Goal: Task Accomplishment & Management: Complete application form

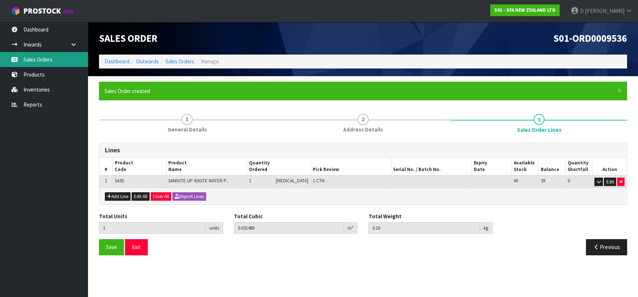
click at [46, 56] on link "Sales Orders" at bounding box center [44, 59] width 88 height 15
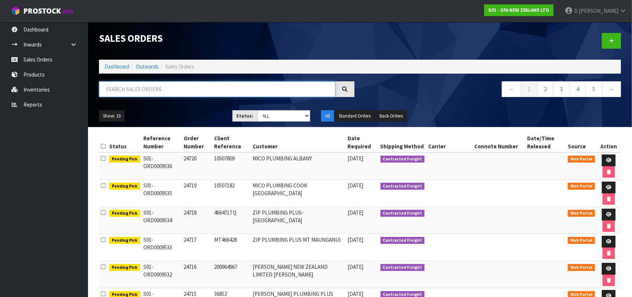
click at [177, 91] on input "text" at bounding box center [217, 89] width 237 height 16
click at [201, 90] on input "text" at bounding box center [217, 89] width 237 height 16
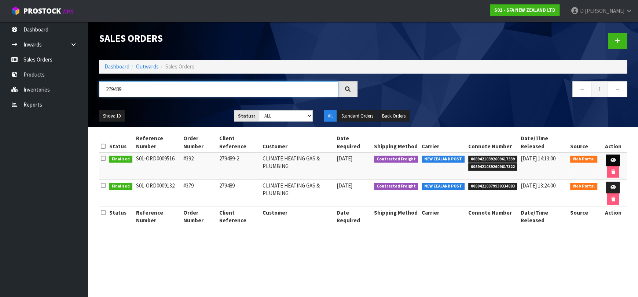
type input "279489"
click at [617, 161] on link at bounding box center [613, 161] width 14 height 12
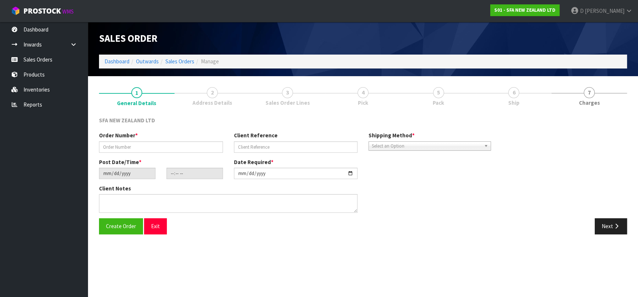
type input "#392"
type input "279489-2"
type input "[DATE]"
type input "14:16:00.000"
type input "[DATE]"
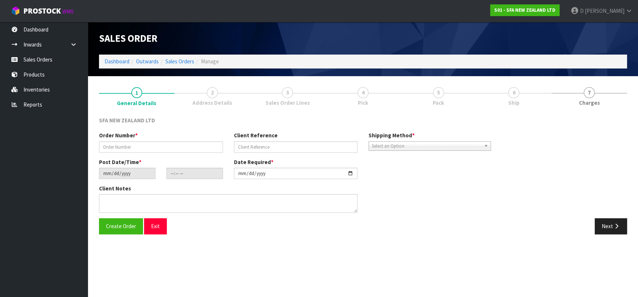
type textarea "FOR T2 JOB 279489-2"
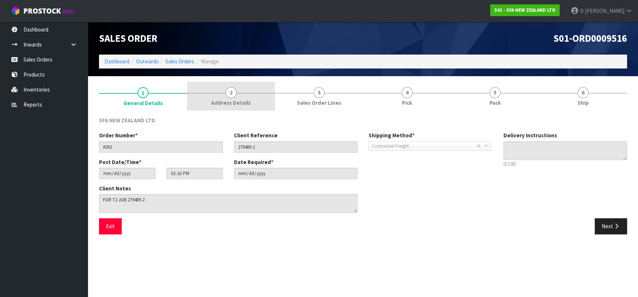
click at [252, 92] on link "2 Address Details" at bounding box center [231, 96] width 88 height 29
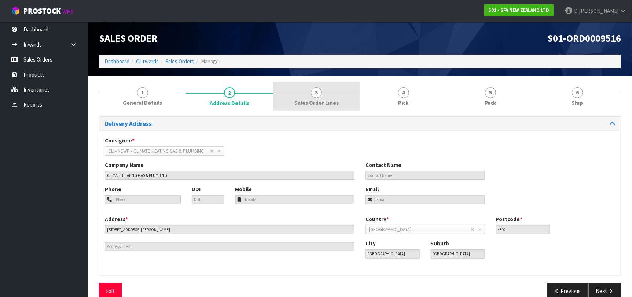
click at [295, 98] on link "3 Sales Order Lines" at bounding box center [316, 96] width 87 height 29
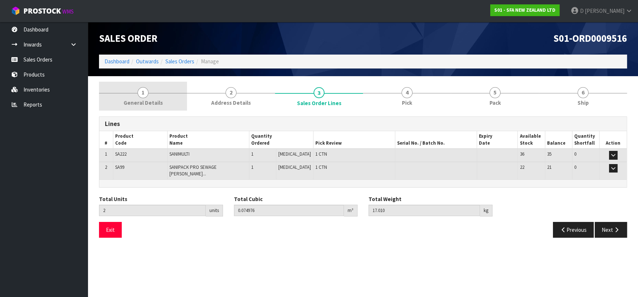
click at [168, 88] on link "1 General Details" at bounding box center [143, 96] width 88 height 29
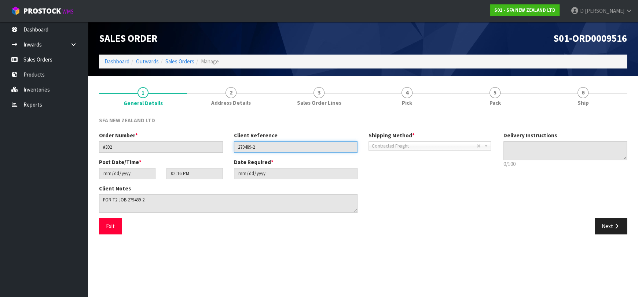
click at [247, 146] on input "279489-2" at bounding box center [296, 147] width 124 height 11
click at [248, 146] on input "279489-2" at bounding box center [296, 147] width 124 height 11
drag, startPoint x: 248, startPoint y: 138, endPoint x: 252, endPoint y: 143, distance: 7.1
click at [252, 152] on input "279489-2" at bounding box center [296, 147] width 124 height 11
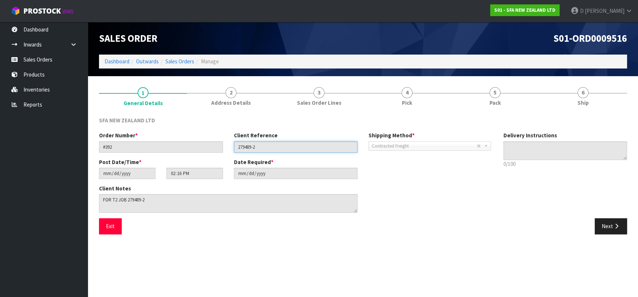
click at [251, 151] on input "279489-2" at bounding box center [296, 147] width 124 height 11
click at [251, 150] on input "279489-2" at bounding box center [296, 147] width 124 height 11
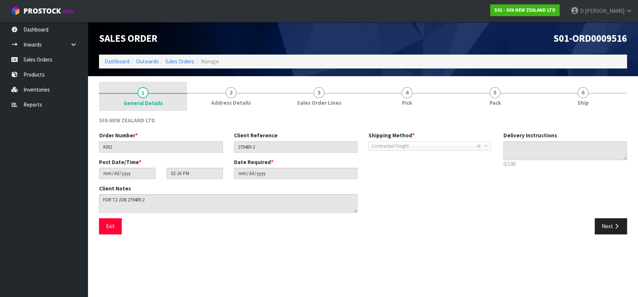
click at [158, 103] on span "General Details" at bounding box center [143, 103] width 39 height 8
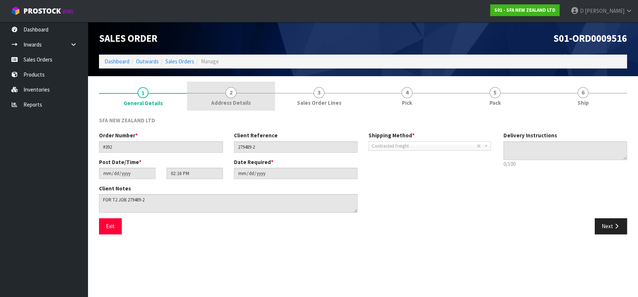
click at [249, 101] on span "Address Details" at bounding box center [231, 103] width 40 height 8
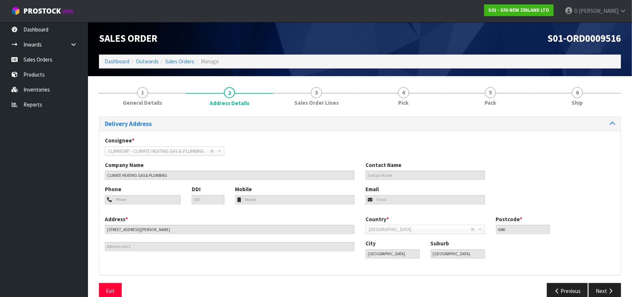
click at [198, 167] on div "Company Name CLIMATE HEATING GAS & PLUMBING" at bounding box center [229, 170] width 261 height 19
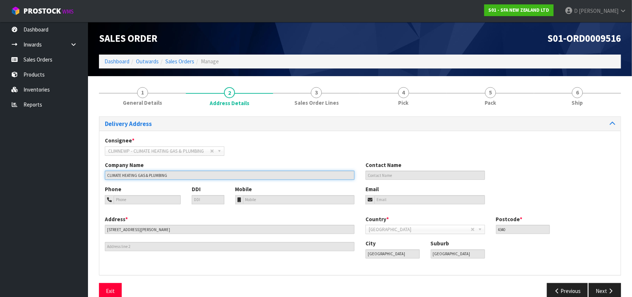
click at [196, 171] on input "CLIMATE HEATING GAS & PLUMBING" at bounding box center [230, 175] width 250 height 9
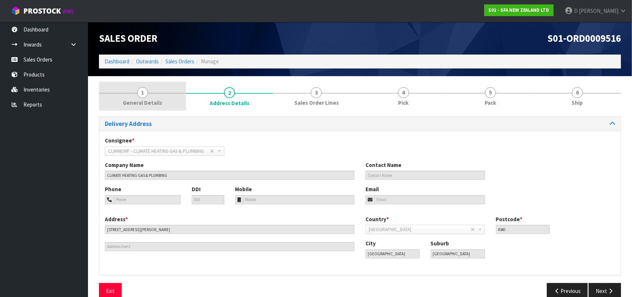
drag, startPoint x: 165, startPoint y: 92, endPoint x: 200, endPoint y: 93, distance: 35.2
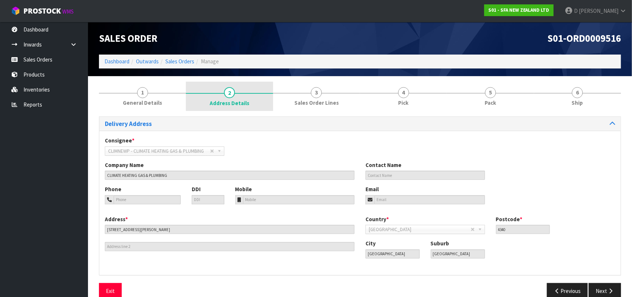
click at [165, 93] on link "1 General Details" at bounding box center [142, 96] width 87 height 29
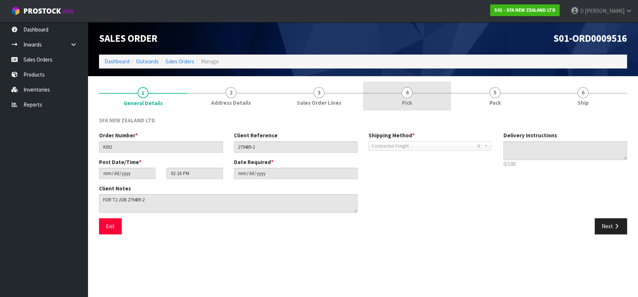
click at [442, 90] on link "4 Pick" at bounding box center [407, 96] width 88 height 29
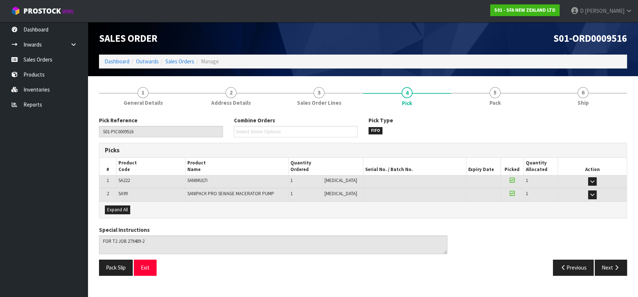
drag, startPoint x: 499, startPoint y: 76, endPoint x: 493, endPoint y: 96, distance: 20.4
click at [499, 77] on section "1 General Details 2 Address Details 3 Sales Order Lines 4 Pick 5 Pack 6 Ship Pi…" at bounding box center [363, 181] width 550 height 211
click at [164, 104] on link "1 General Details" at bounding box center [143, 96] width 88 height 29
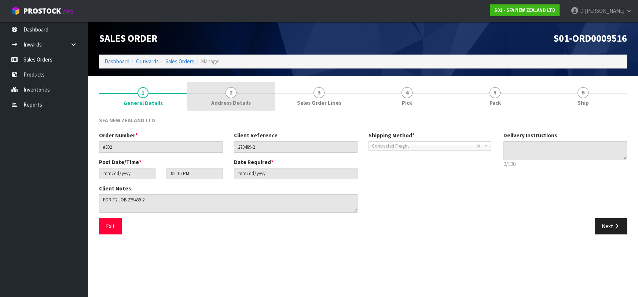
click at [240, 94] on link "2 Address Details" at bounding box center [231, 96] width 88 height 29
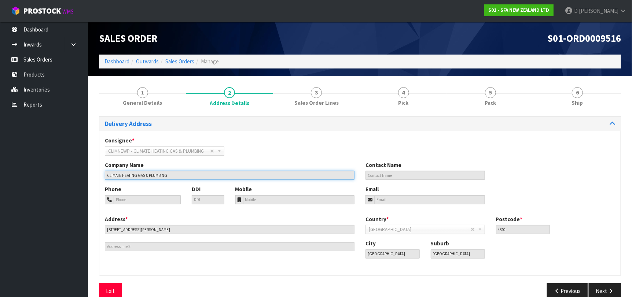
click at [200, 174] on input "CLIMATE HEATING GAS & PLUMBING" at bounding box center [230, 175] width 250 height 9
click at [142, 173] on input "CLIMATE HEATING GAS & PLUMBING" at bounding box center [230, 175] width 250 height 9
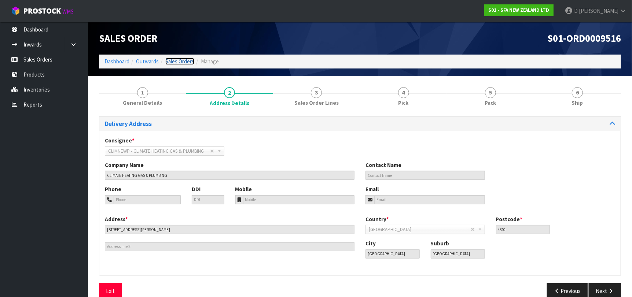
click at [172, 59] on link "Sales Orders" at bounding box center [179, 61] width 29 height 7
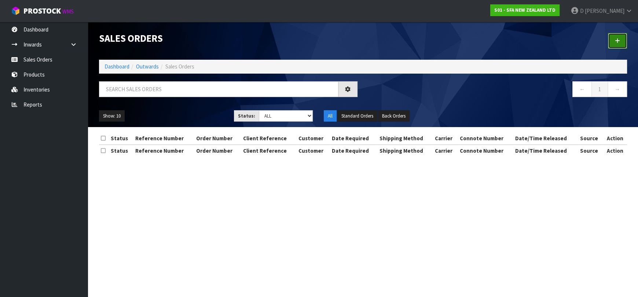
click at [615, 39] on link at bounding box center [617, 41] width 19 height 16
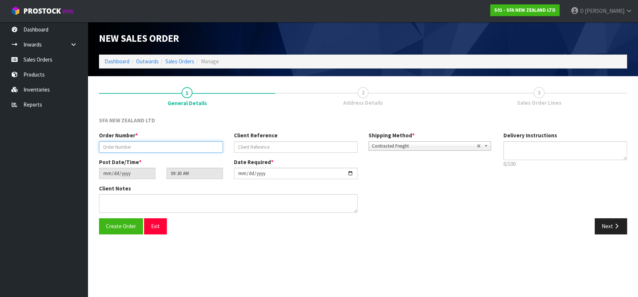
click at [151, 149] on input "text" at bounding box center [161, 147] width 124 height 11
type input "24721"
paste input "204335553"
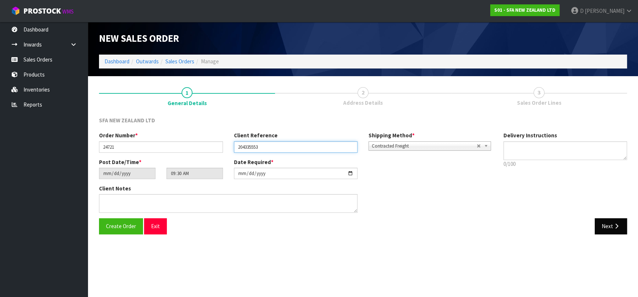
type input "204335553"
drag, startPoint x: 613, startPoint y: 226, endPoint x: 596, endPoint y: 229, distance: 17.3
click at [613, 226] on button "Next" at bounding box center [611, 227] width 32 height 16
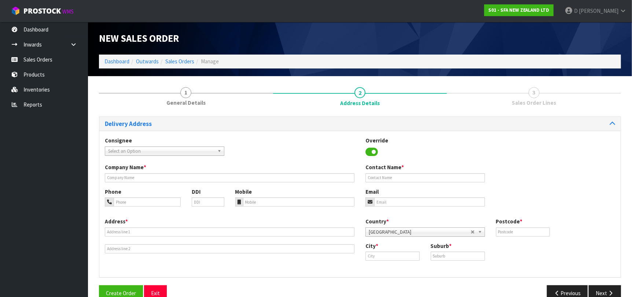
click at [197, 153] on span "Select an Option" at bounding box center [161, 151] width 106 height 9
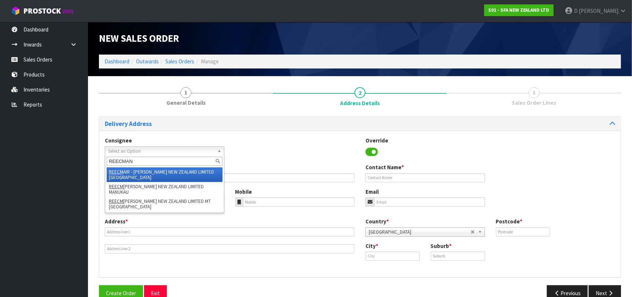
type input "REECMANU"
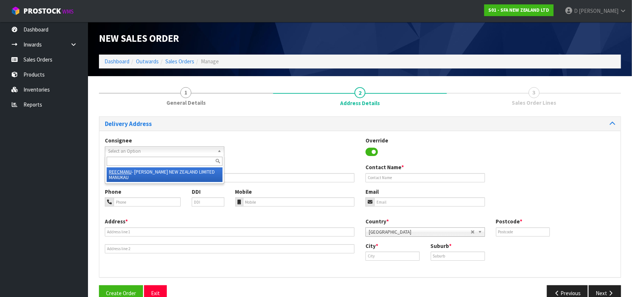
type input "[PERSON_NAME] NEW ZEALAND LIMITED MANUKAU"
type input "[STREET_ADDRESS]"
type input "2023"
type input "MANUKAU"
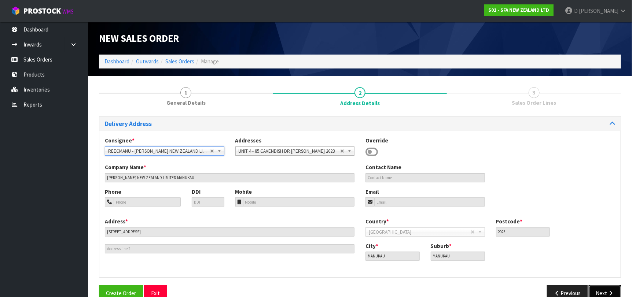
click at [606, 296] on button "Next" at bounding box center [605, 294] width 32 height 16
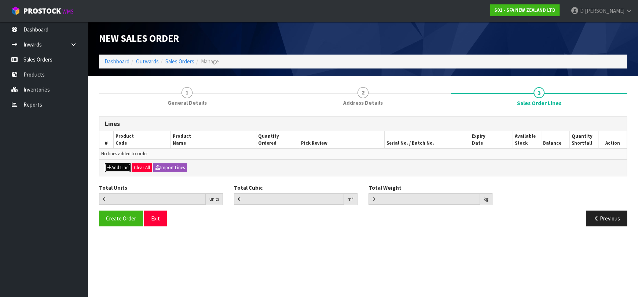
click at [125, 165] on button "Add Line" at bounding box center [118, 168] width 26 height 9
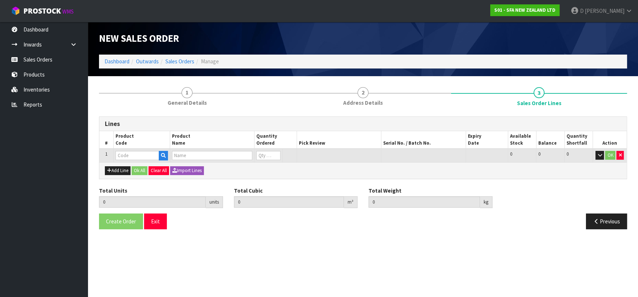
click at [131, 158] on input "text" at bounding box center [138, 155] width 44 height 9
type input "SA200"
type input "0.000000"
type input "0.000"
type input "[PERSON_NAME] COMMERCIAL MACERATOR"
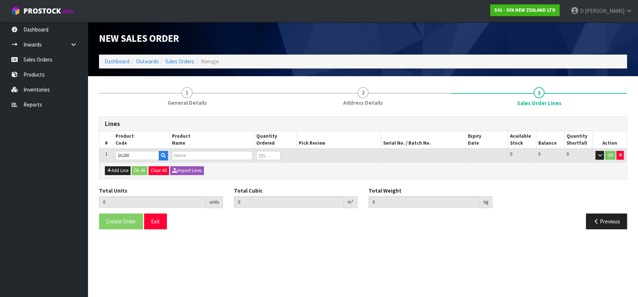
type input "0"
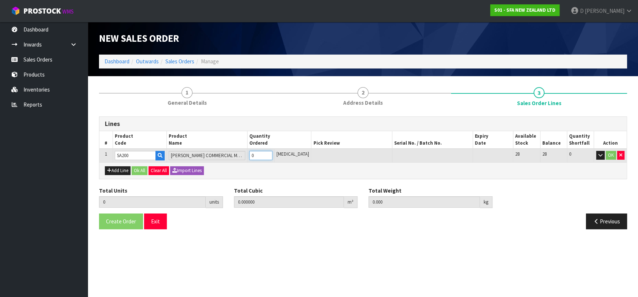
type input "1"
type input "0.021692"
type input "6.05"
type input "1"
click at [138, 170] on button "Ok All" at bounding box center [140, 171] width 16 height 9
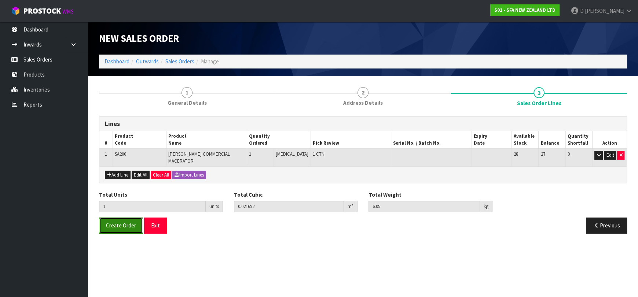
click at [127, 222] on span "Create Order" at bounding box center [121, 225] width 30 height 7
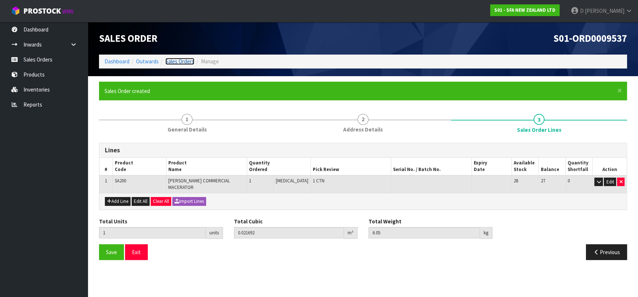
click at [175, 64] on link "Sales Orders" at bounding box center [179, 61] width 29 height 7
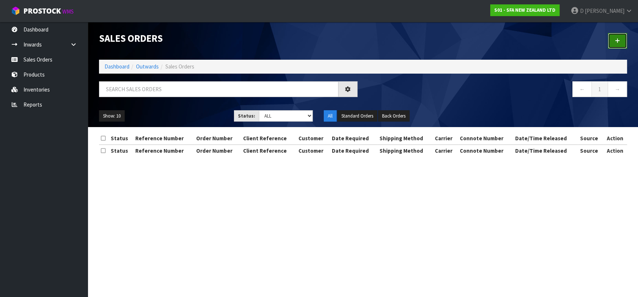
click at [612, 42] on link at bounding box center [617, 41] width 19 height 16
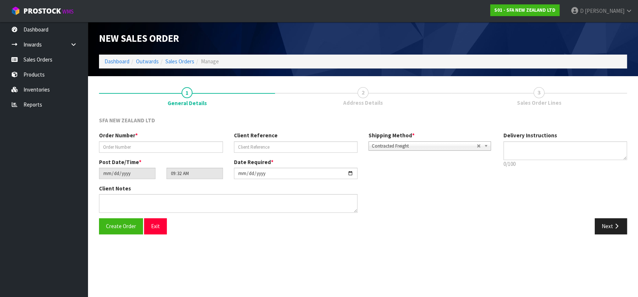
drag, startPoint x: 178, startPoint y: 140, endPoint x: 178, endPoint y: 150, distance: 9.9
click at [177, 145] on div "Order Number *" at bounding box center [161, 142] width 135 height 21
click at [178, 150] on input "text" at bounding box center [161, 147] width 124 height 11
type input "24722"
paste input "202936401"
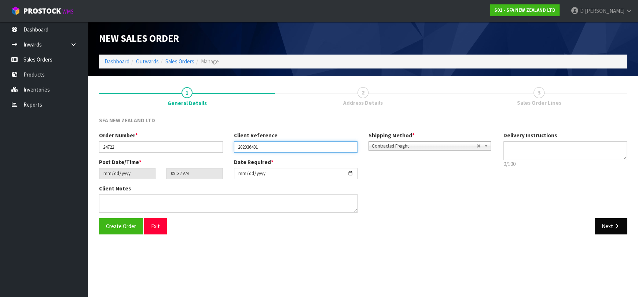
type input "202936401"
click at [618, 224] on icon "button" at bounding box center [616, 227] width 7 height 6
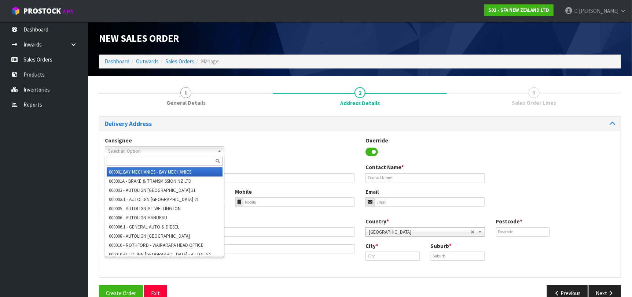
click at [134, 149] on span "Select an Option" at bounding box center [161, 151] width 106 height 9
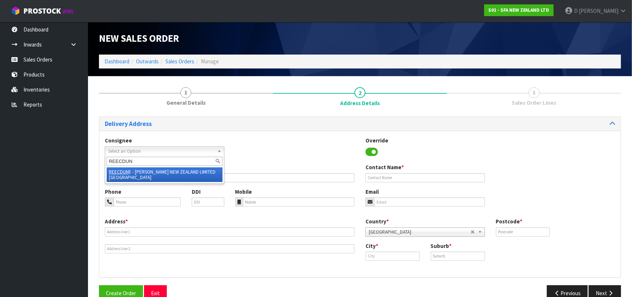
type input "REECDUNE"
type input "[PERSON_NAME] NEW ZEALAND LIMITED [GEOGRAPHIC_DATA]"
type input "[STREET_ADDRESS]"
type input "9012"
type input "Dunedin"
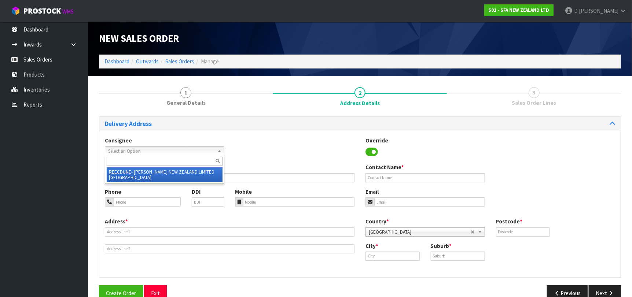
type input "[GEOGRAPHIC_DATA]"
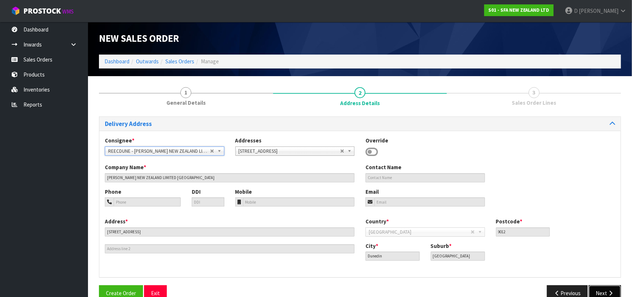
click at [602, 289] on button "Next" at bounding box center [605, 294] width 32 height 16
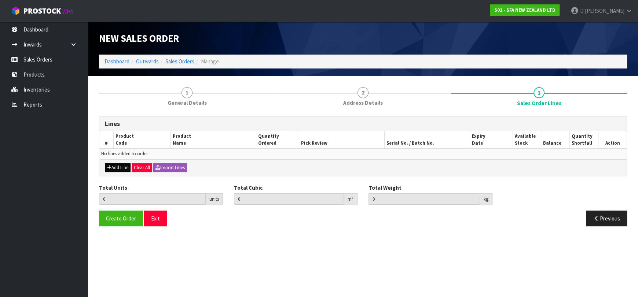
drag, startPoint x: 116, startPoint y: 160, endPoint x: 119, endPoint y: 164, distance: 5.8
click at [116, 160] on div "Add Line Clear All Import Lines" at bounding box center [362, 168] width 527 height 17
click at [120, 165] on button "Add Line" at bounding box center [118, 168] width 26 height 9
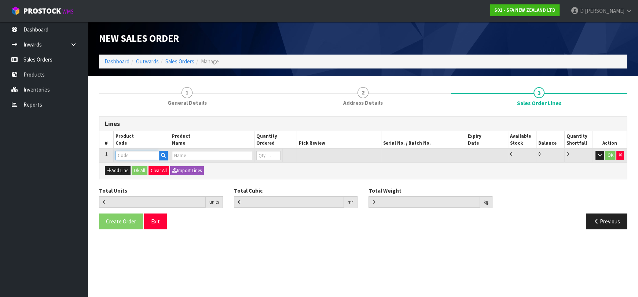
click at [127, 156] on input "text" at bounding box center [138, 155] width 44 height 9
type input "SA102"
type input "0.000000"
type input "0.000"
type input "SANICOM 1 WATER PUMP"
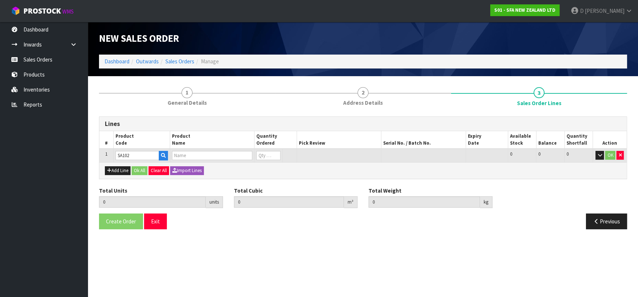
type input "0"
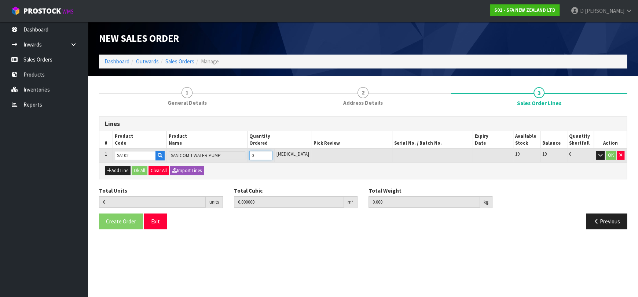
type input "1"
type input "0.066924"
type input "10.6"
type input "1"
click at [139, 167] on button "Ok All" at bounding box center [140, 171] width 16 height 9
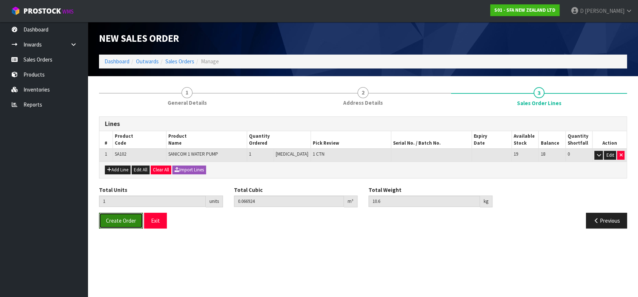
drag, startPoint x: 113, startPoint y: 219, endPoint x: 197, endPoint y: 251, distance: 89.6
click at [115, 219] on span "Create Order" at bounding box center [121, 221] width 30 height 7
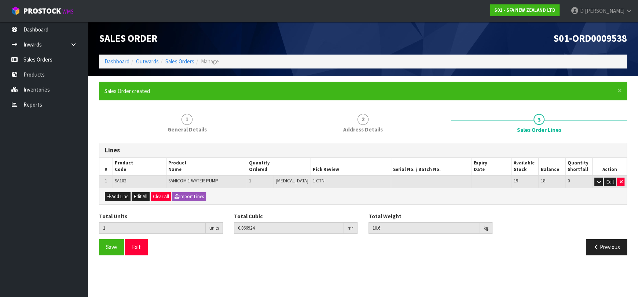
click at [47, 176] on ul "Dashboard Inwards Purchase Orders Receipts Sales Orders Products Inventories Re…" at bounding box center [44, 159] width 88 height 275
